Goal: Transaction & Acquisition: Subscribe to service/newsletter

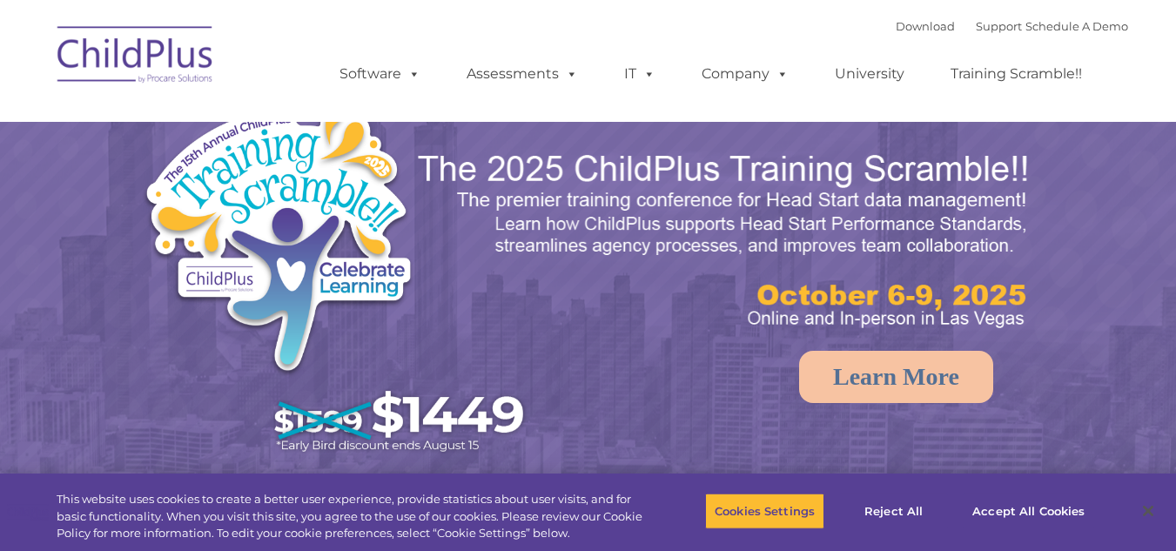
select select "MEDIUM"
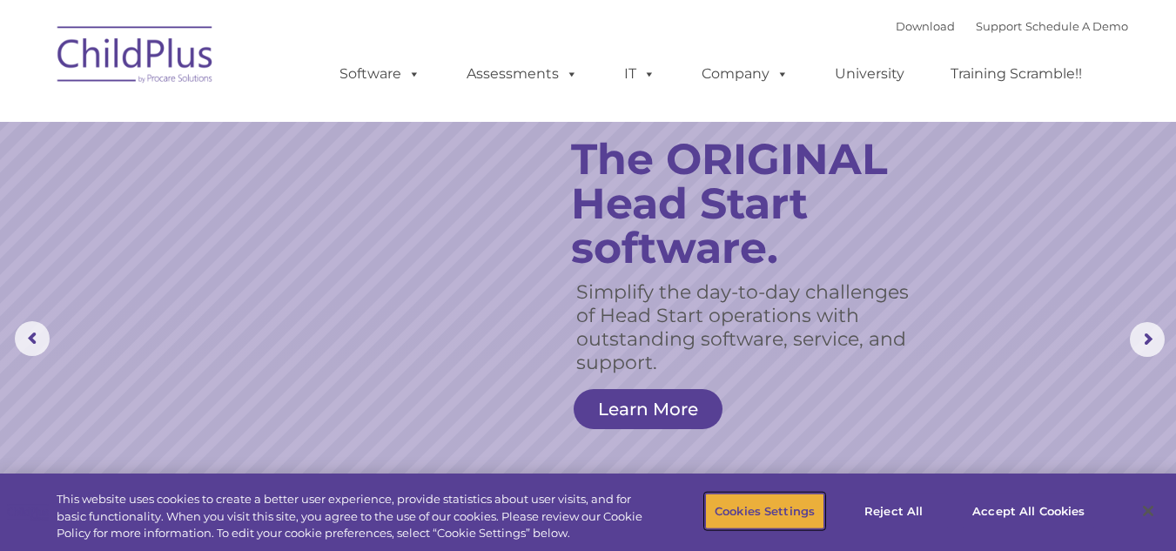
click at [780, 513] on button "Cookies Settings" at bounding box center [764, 511] width 119 height 37
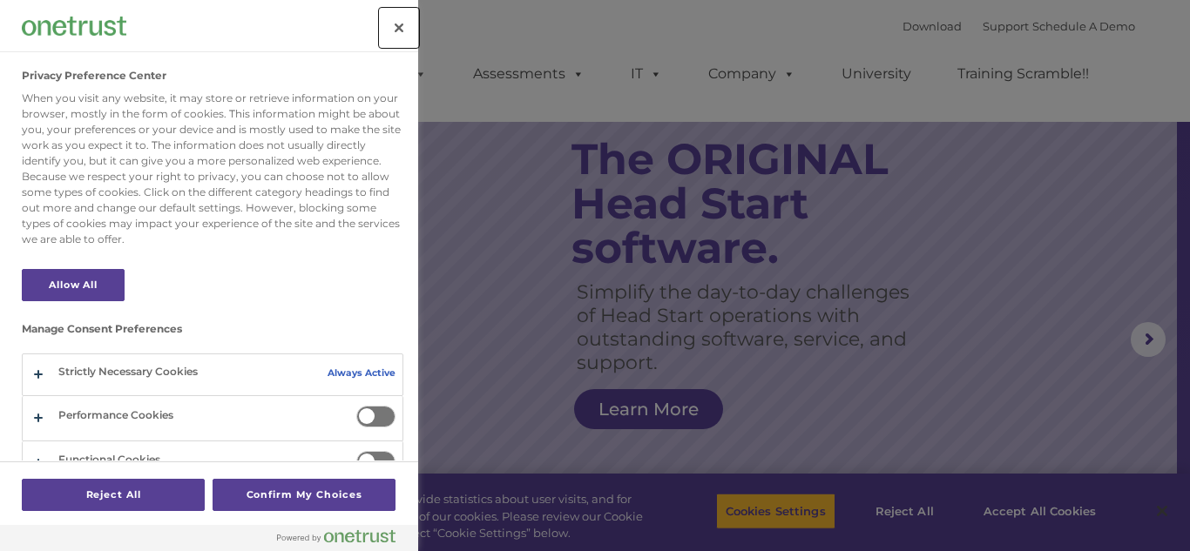
click at [413, 21] on button "Close" at bounding box center [399, 28] width 38 height 38
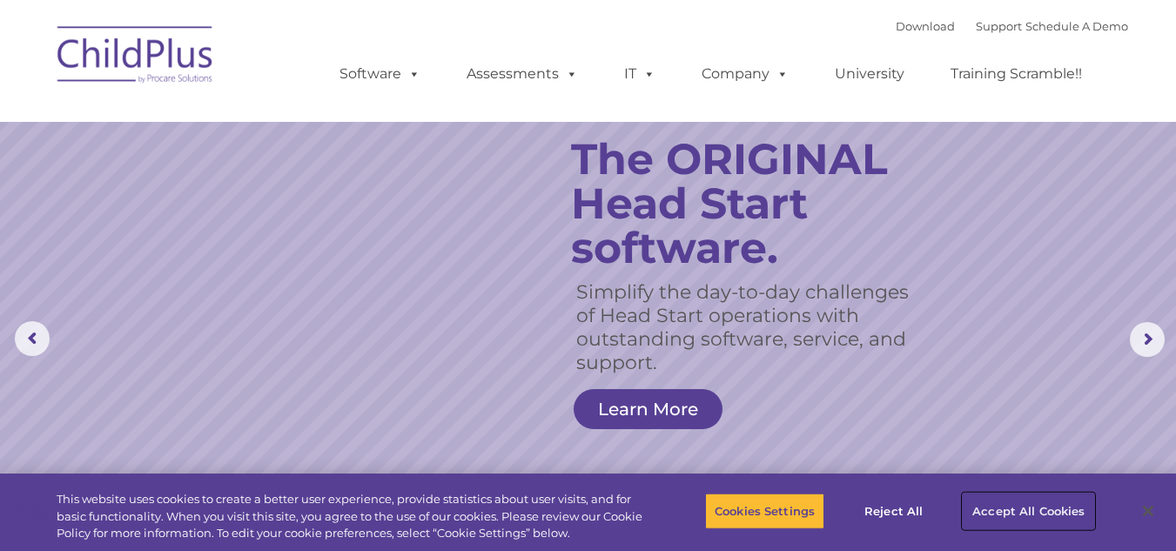
click at [1052, 514] on button "Accept All Cookies" at bounding box center [1028, 511] width 131 height 37
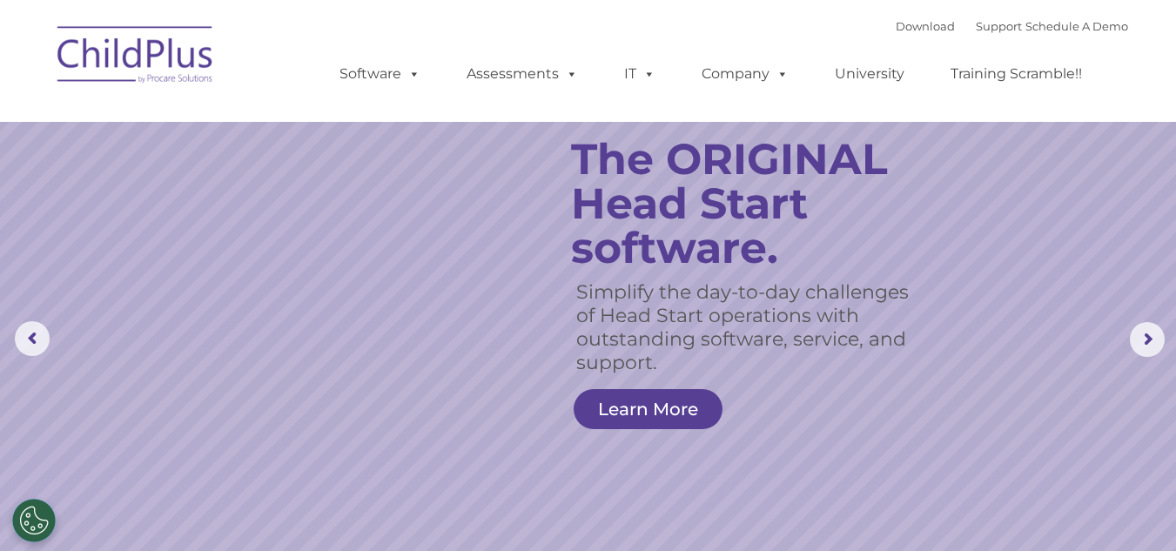
click at [1173, 347] on rs-slide "Simplify the day-to-day challenges of Head Start operations with outstanding so…" at bounding box center [588, 339] width 1176 height 679
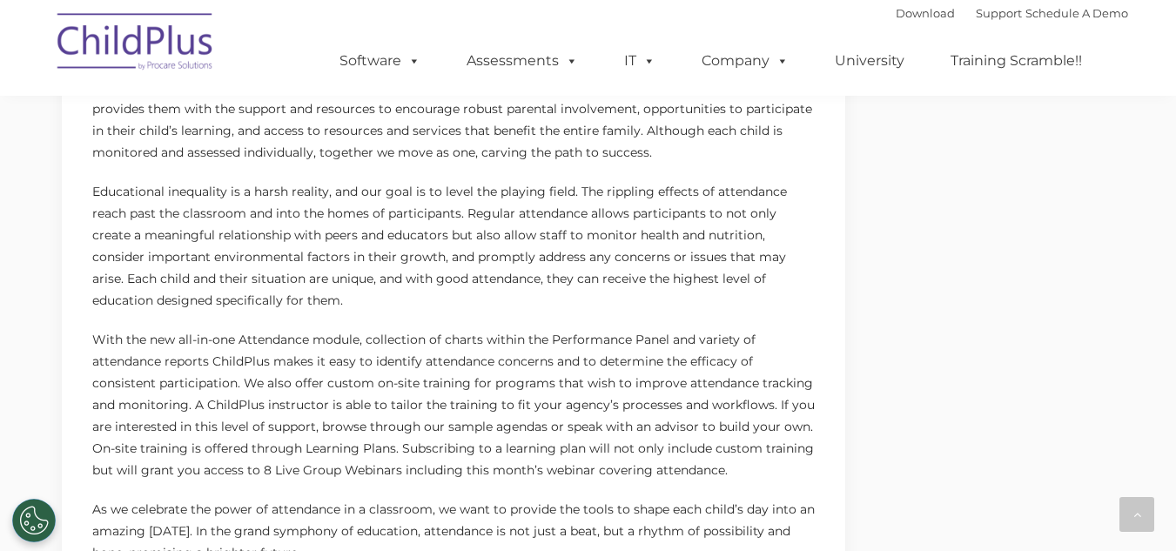
scroll to position [1445, 0]
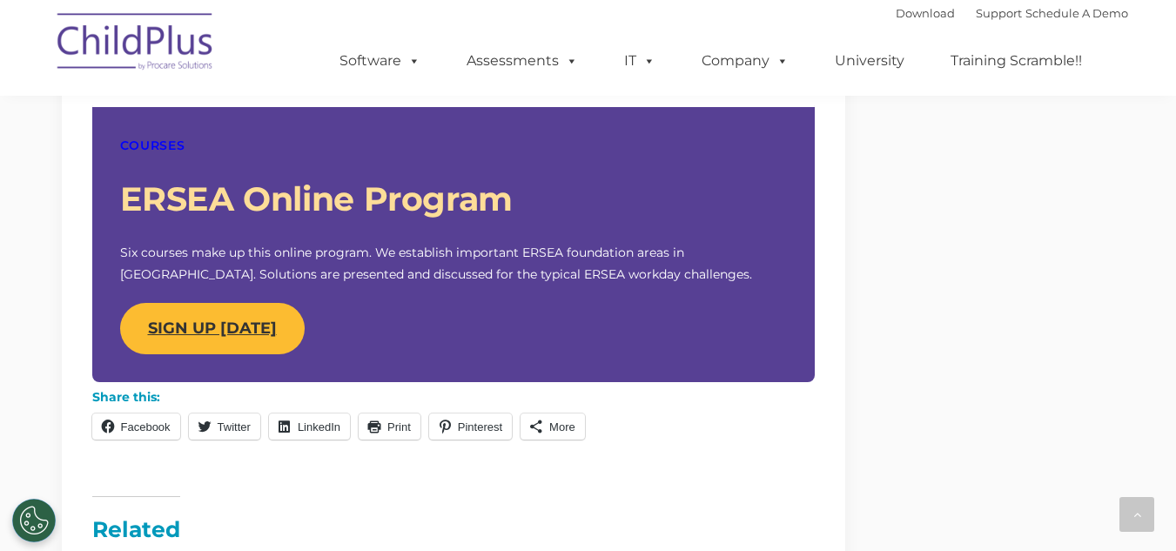
click at [239, 334] on strong "SIGN UP [DATE]" at bounding box center [212, 328] width 129 height 19
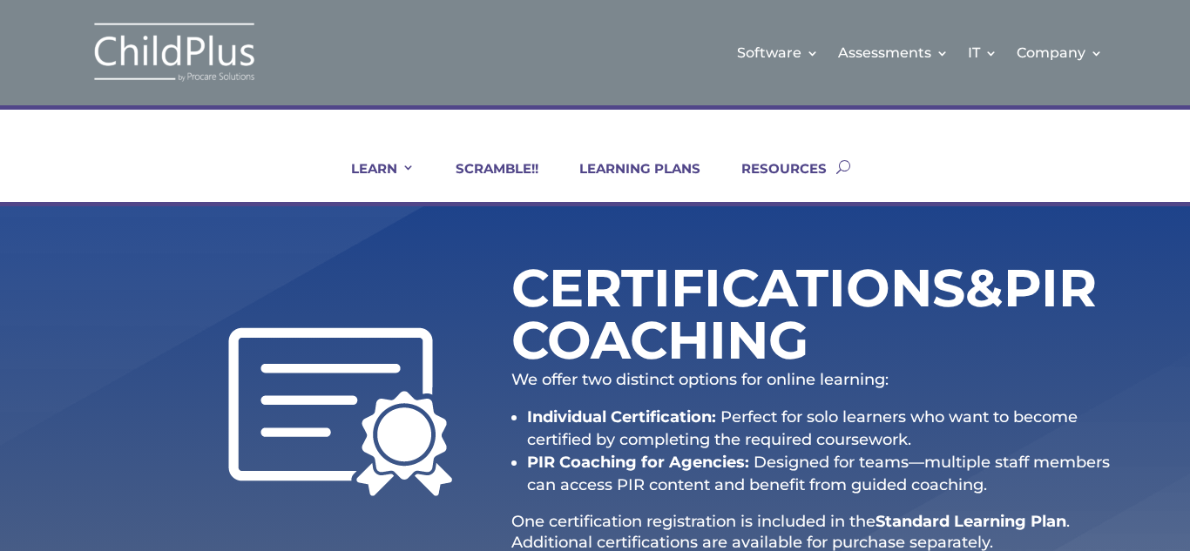
click at [1189, 423] on div "Certifications & PIR Coaching We offer two distinct options for online learning…" at bounding box center [595, 435] width 1190 height 458
